Goal: Go to known website: Access a specific website the user already knows

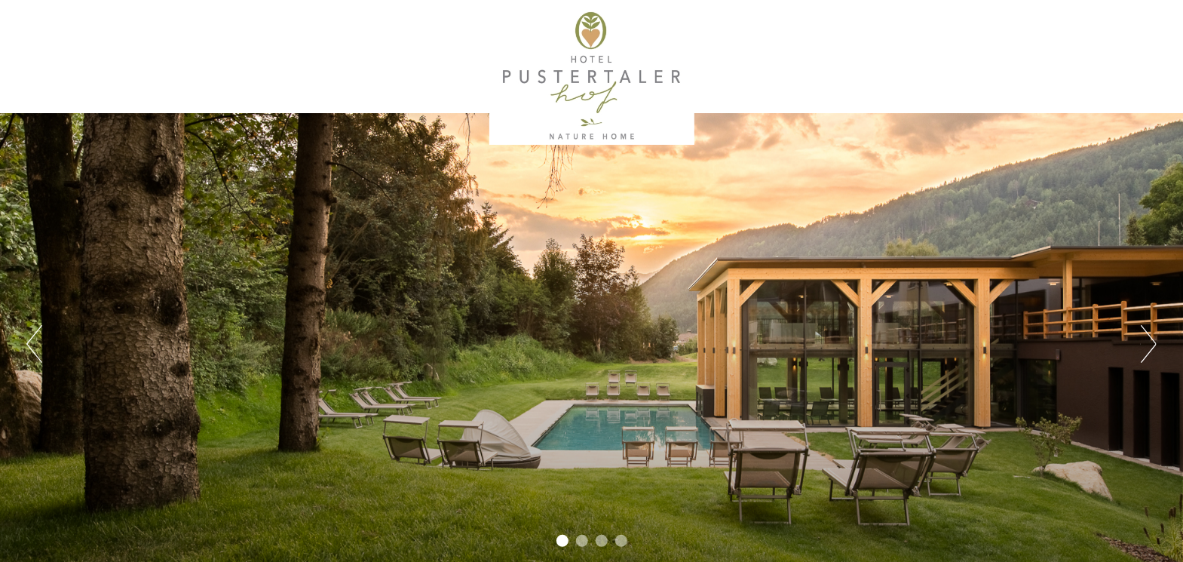
click at [583, 541] on li "2" at bounding box center [582, 541] width 12 height 12
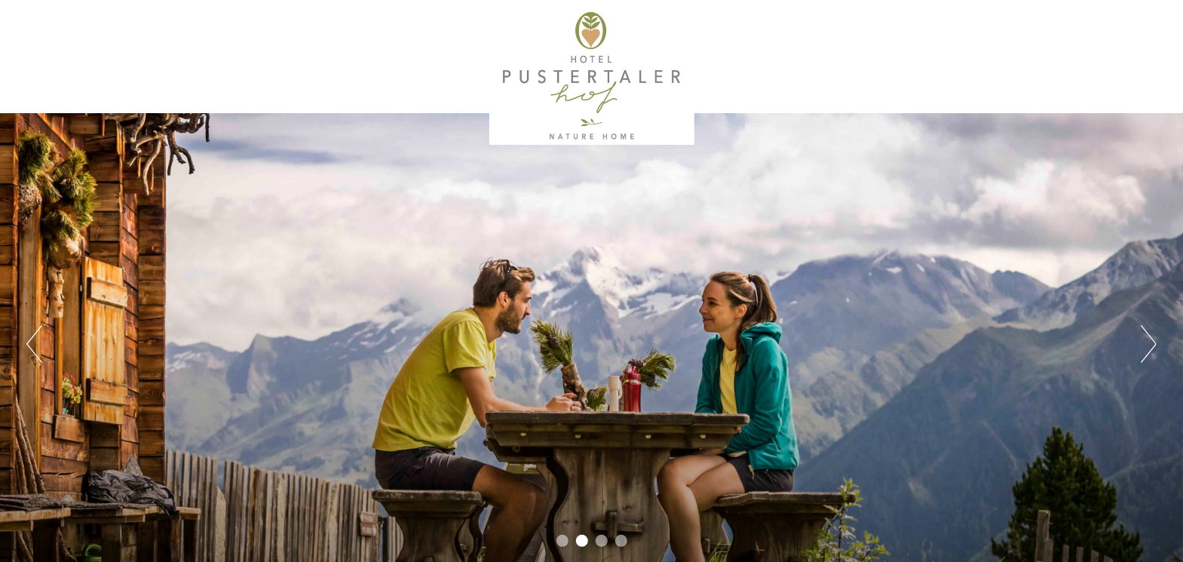
click at [606, 544] on ul "1 2 3 4" at bounding box center [591, 542] width 1183 height 17
click at [1144, 334] on button "Next" at bounding box center [1149, 344] width 16 height 38
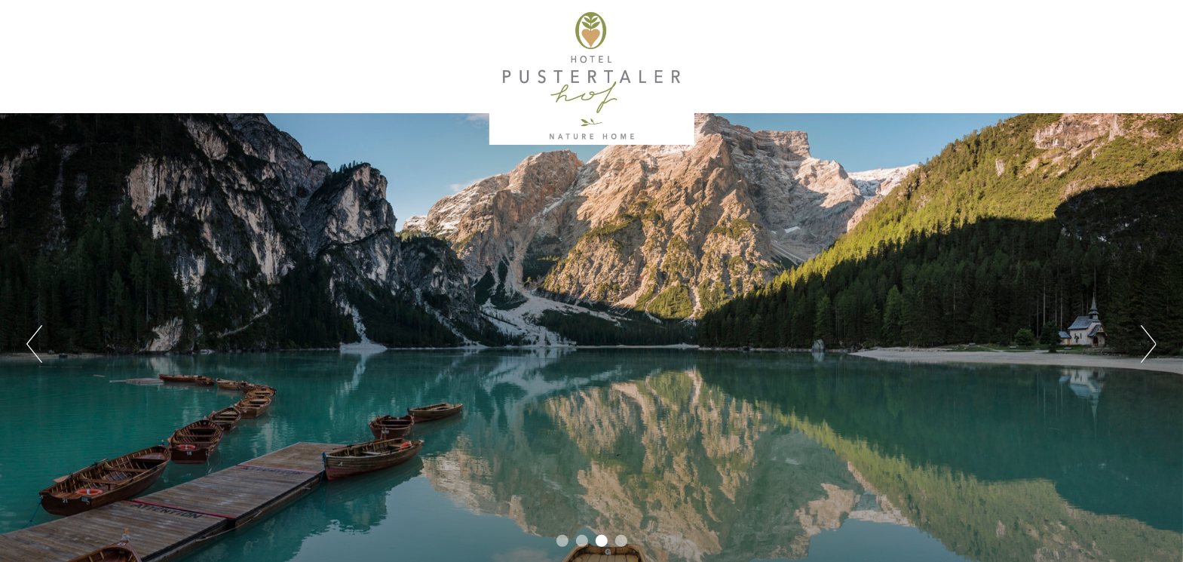
click at [1156, 340] on button "Next" at bounding box center [1149, 344] width 16 height 38
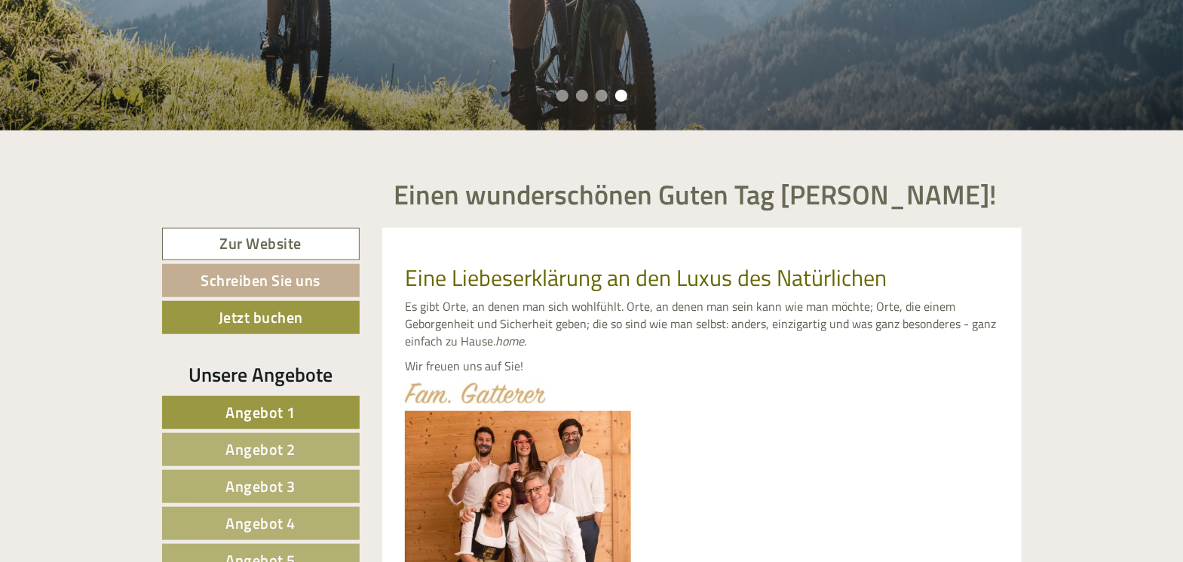
scroll to position [603, 0]
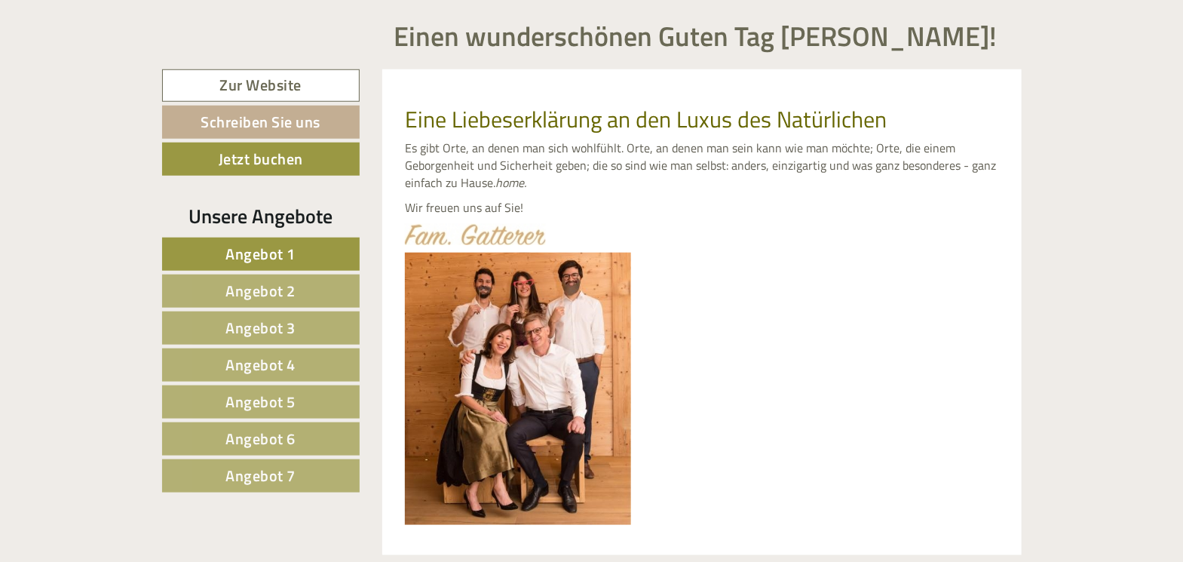
click at [265, 472] on span "Angebot 7" at bounding box center [261, 475] width 70 height 23
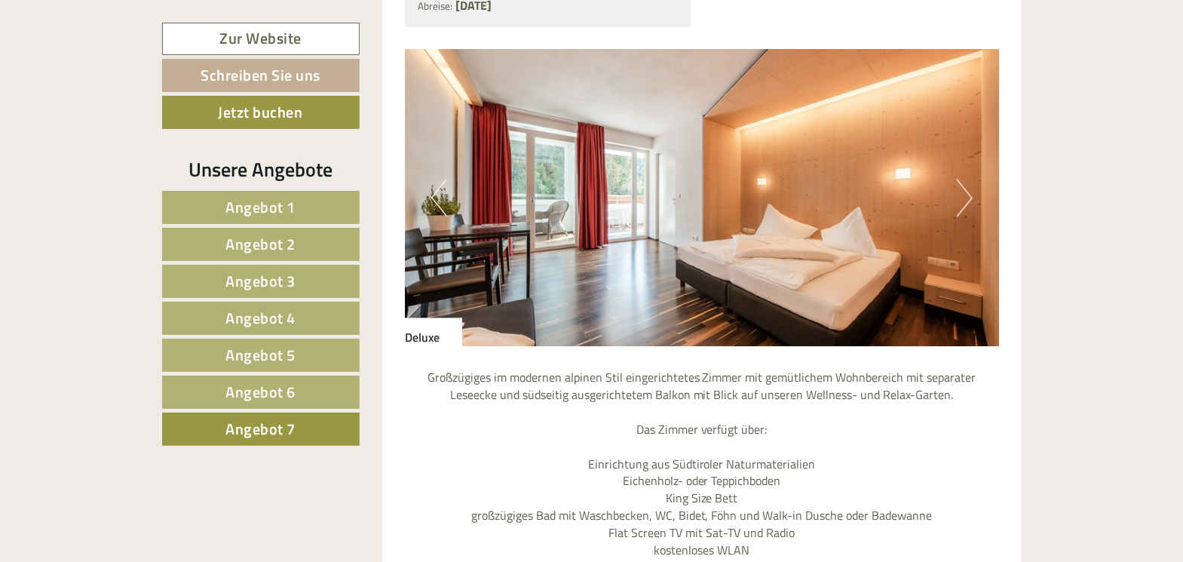
scroll to position [1332, 0]
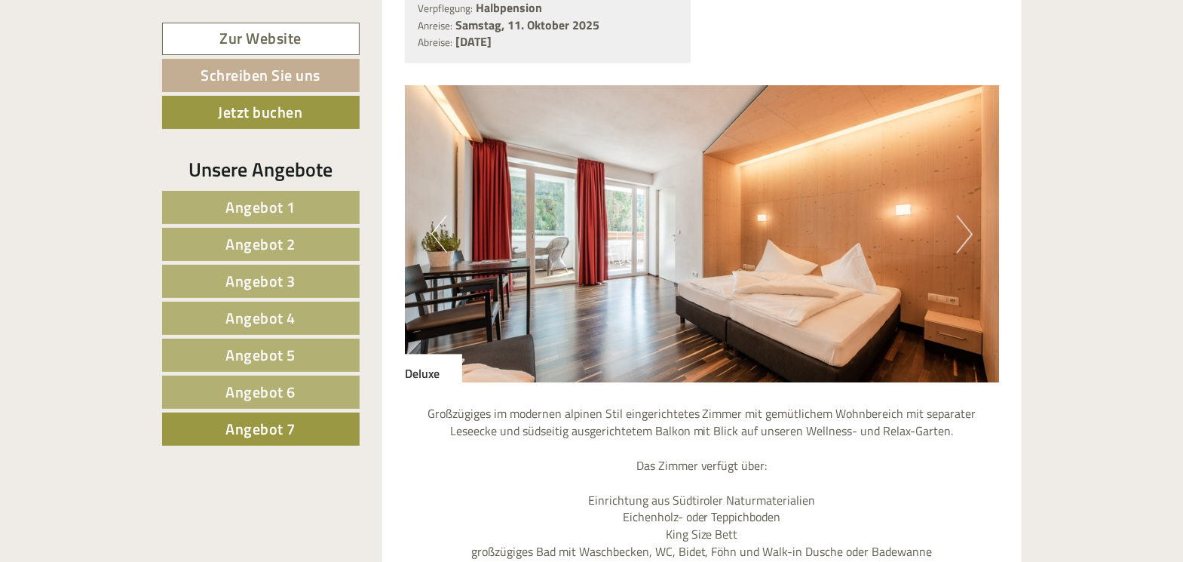
click at [957, 234] on button "Next" at bounding box center [965, 235] width 16 height 38
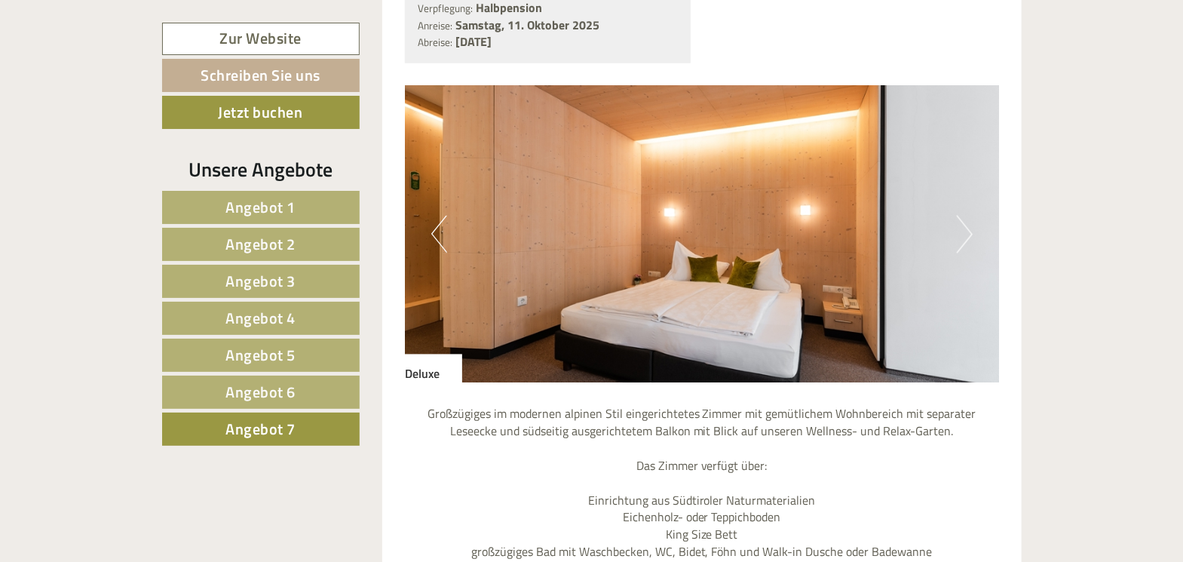
click at [974, 241] on img at bounding box center [702, 234] width 594 height 297
click at [965, 232] on button "Next" at bounding box center [965, 235] width 16 height 38
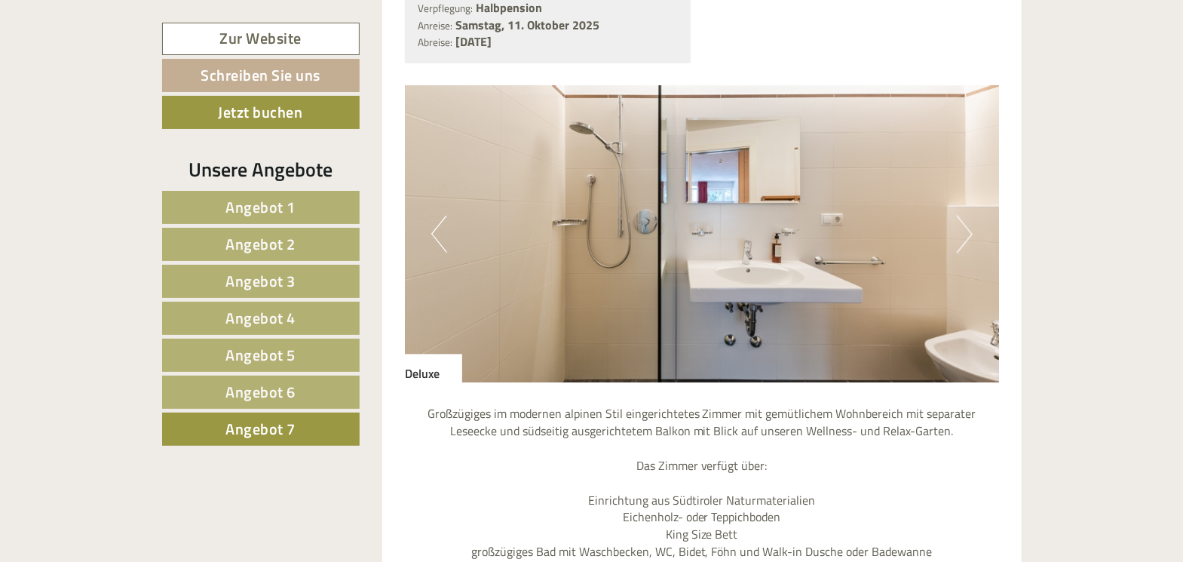
click at [965, 232] on button "Next" at bounding box center [965, 235] width 16 height 38
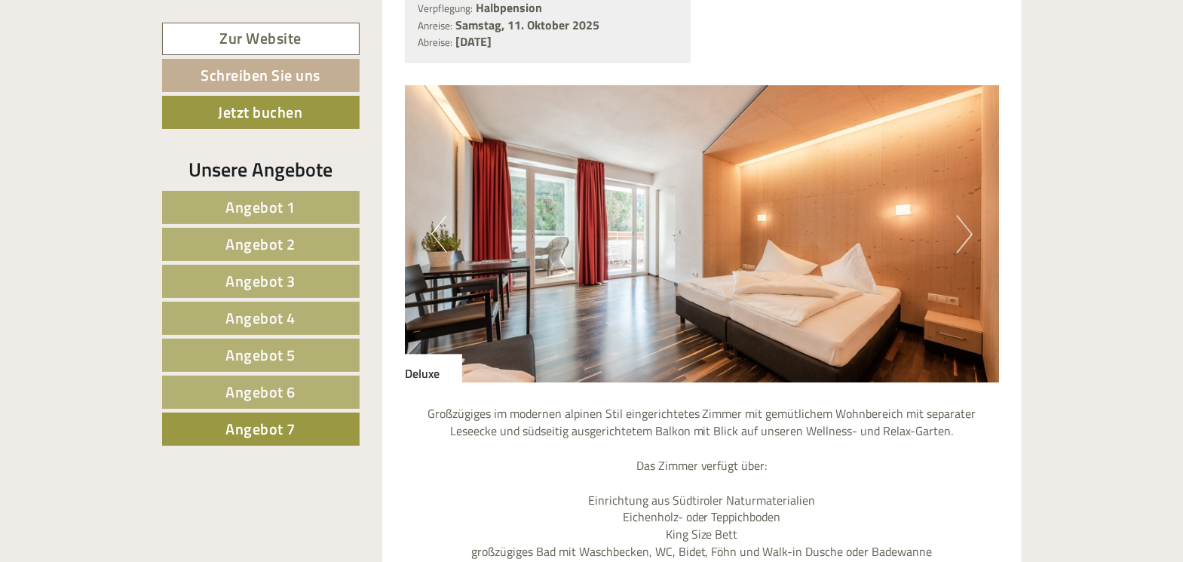
click at [965, 232] on button "Next" at bounding box center [965, 235] width 16 height 38
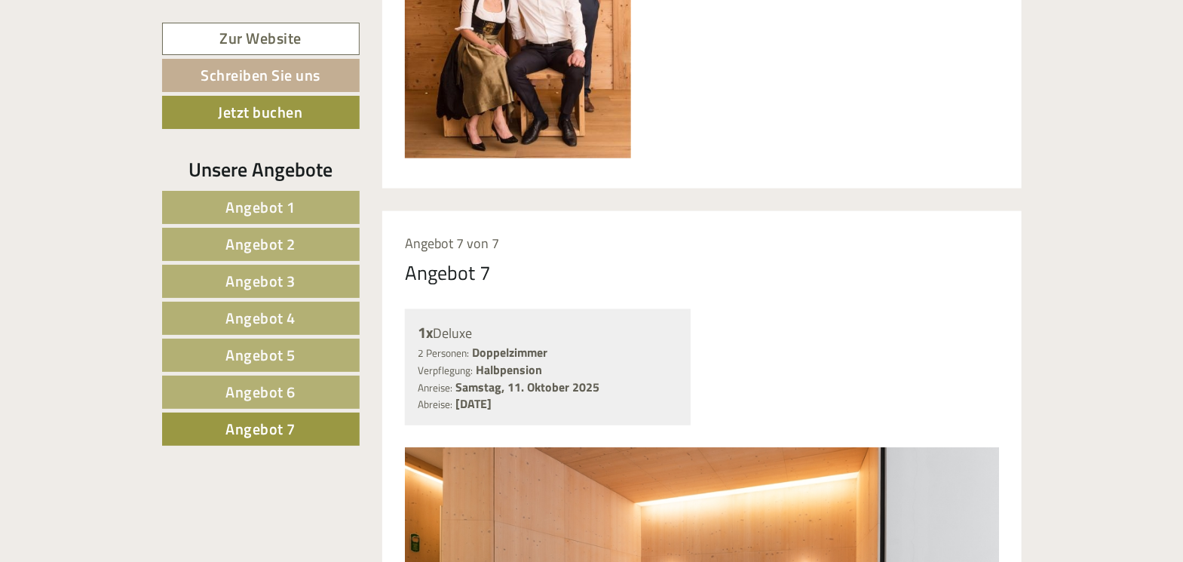
scroll to position [955, 0]
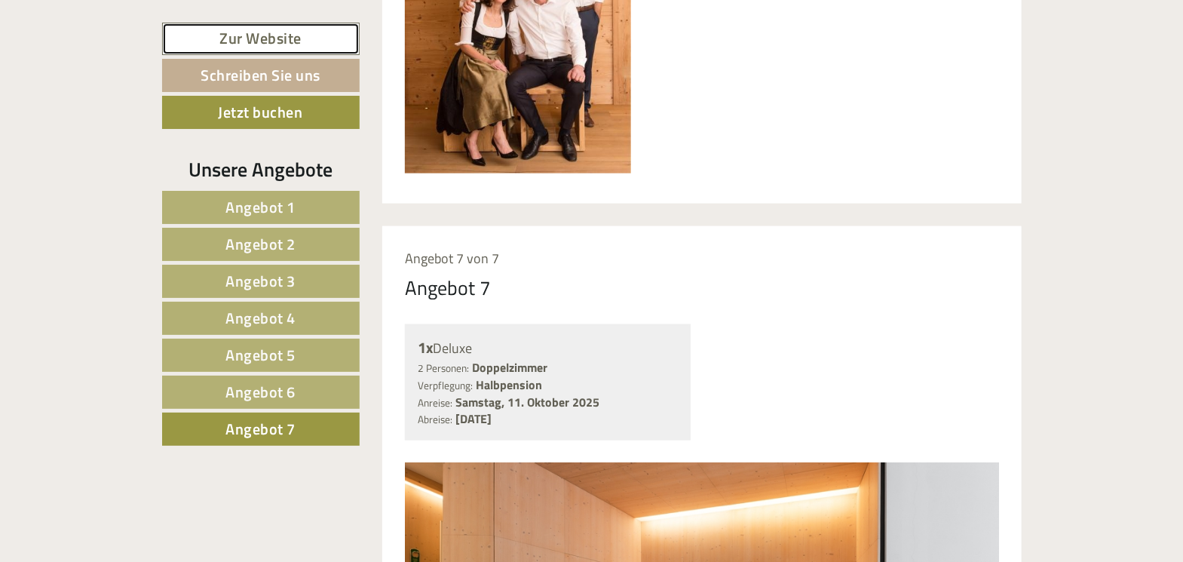
click at [291, 41] on link "Zur Website" at bounding box center [261, 39] width 198 height 32
